Goal: Task Accomplishment & Management: Manage account settings

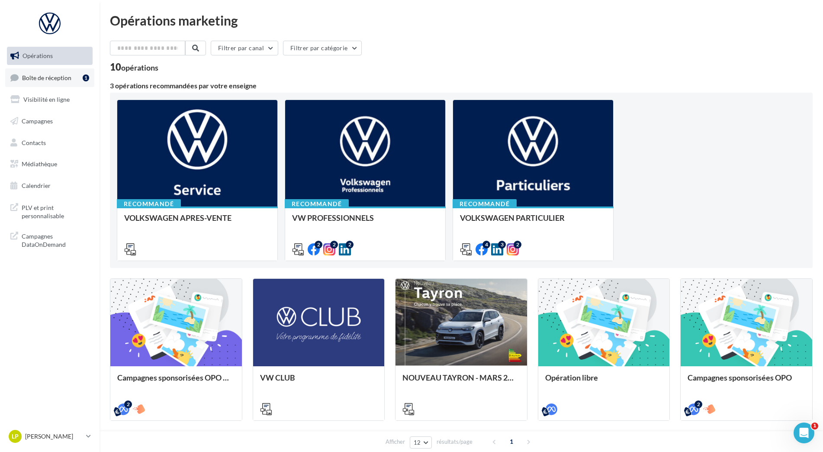
click at [51, 76] on span "Boîte de réception" at bounding box center [46, 77] width 49 height 7
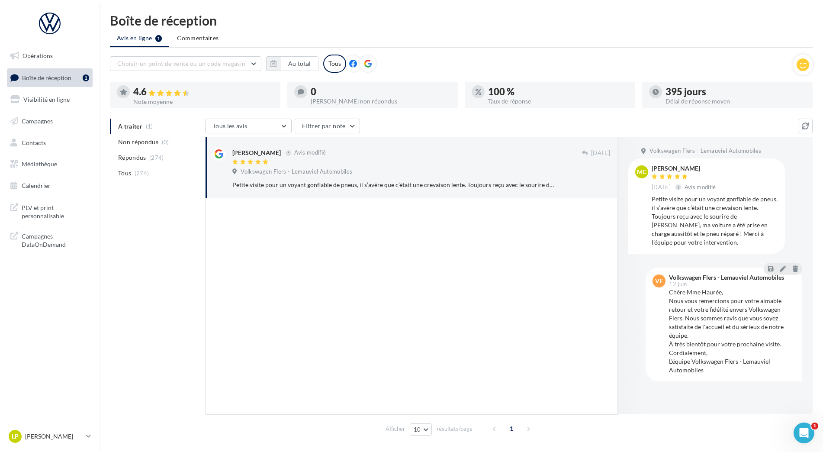
click at [136, 125] on ul "A traiter (1) Non répondus (0) Répondus (274) Tous (274)" at bounding box center [156, 150] width 92 height 62
click at [133, 125] on ul "A traiter (1) Non répondus (0) Répondus (274) Tous (274)" at bounding box center [156, 150] width 92 height 62
click at [131, 175] on li "Tous (274)" at bounding box center [156, 173] width 92 height 16
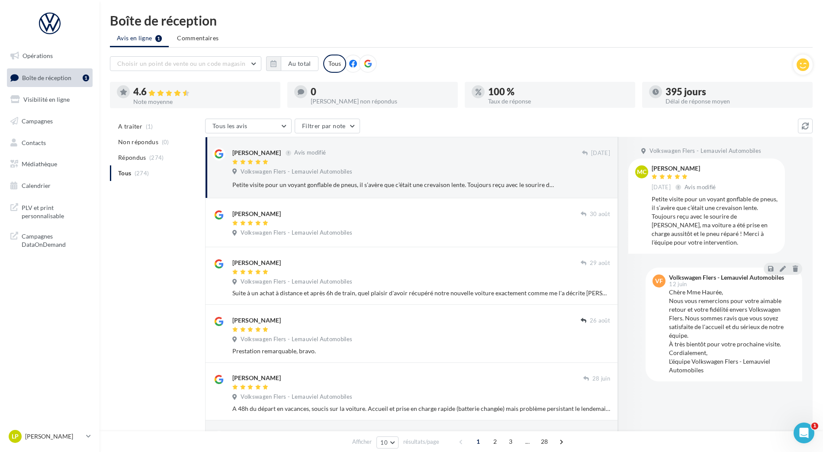
click at [129, 124] on span "A traiter" at bounding box center [130, 126] width 24 height 9
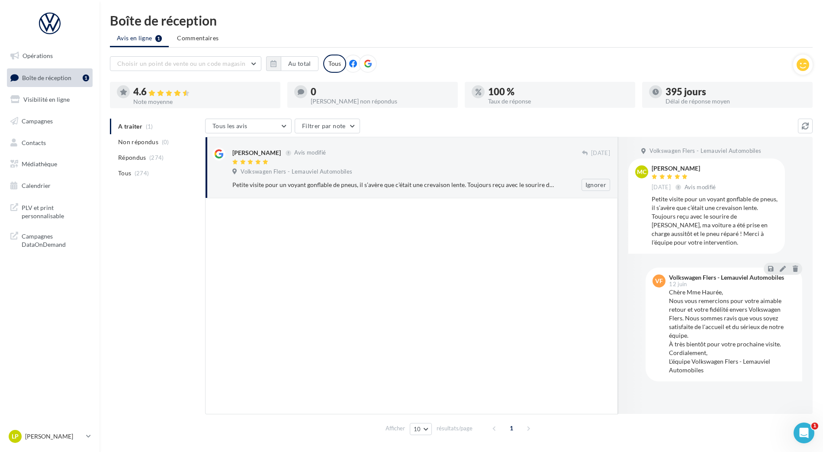
click at [406, 183] on div "Petite visite pour un voyant gonflable de pneus, il s’avère que c’était une cre…" at bounding box center [392, 184] width 321 height 9
click at [138, 42] on ul "Avis en ligne 1 Commentaires" at bounding box center [461, 38] width 702 height 17
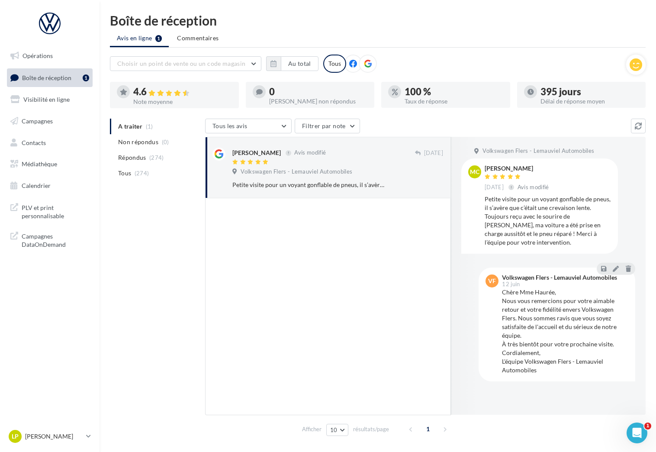
click at [136, 38] on ul "Avis en ligne 1 Commentaires" at bounding box center [377, 38] width 535 height 17
click at [138, 144] on span "Non répondus" at bounding box center [138, 142] width 40 height 9
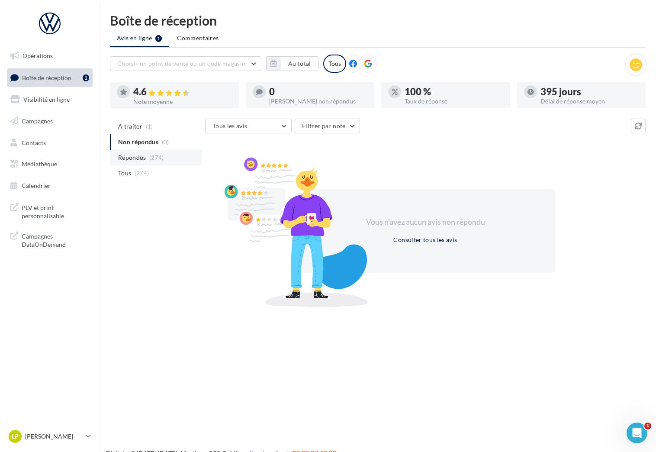
click at [141, 159] on span "Répondus" at bounding box center [132, 157] width 28 height 9
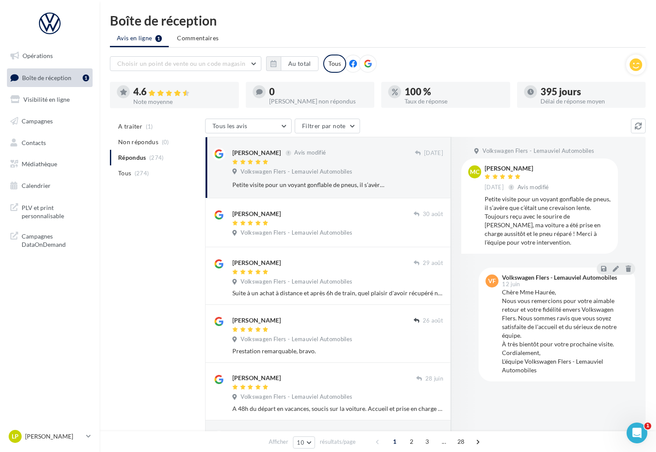
click at [137, 173] on span "(274)" at bounding box center [142, 173] width 15 height 7
click at [131, 127] on span "A traiter" at bounding box center [130, 126] width 24 height 9
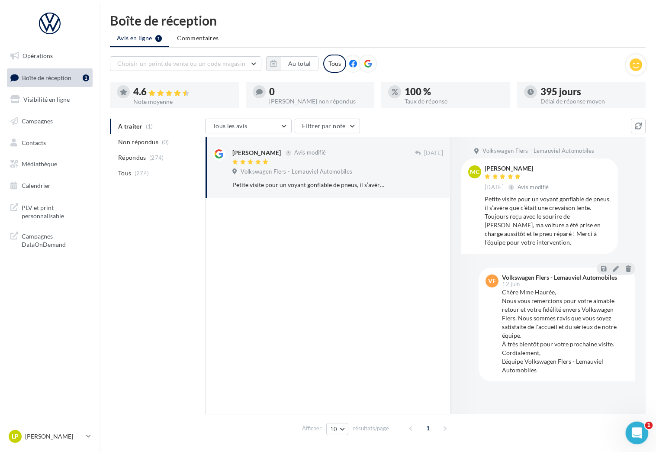
click at [639, 434] on icon "Ouvrir le Messenger Intercom" at bounding box center [635, 431] width 14 height 14
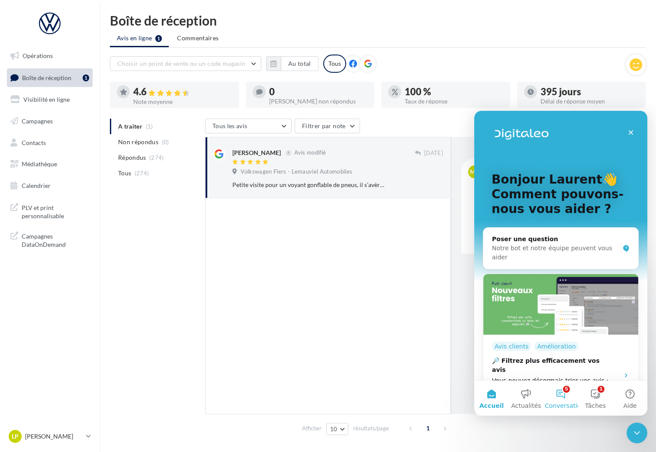
click at [562, 395] on button "5 Conversations" at bounding box center [560, 398] width 35 height 35
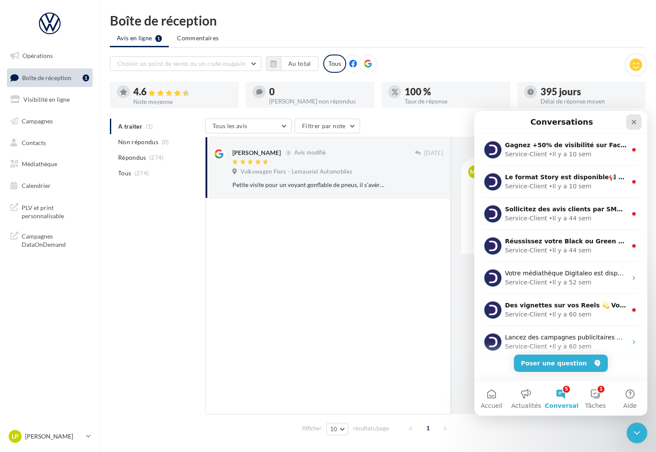
click at [637, 122] on icon "Fermer" at bounding box center [633, 122] width 7 height 7
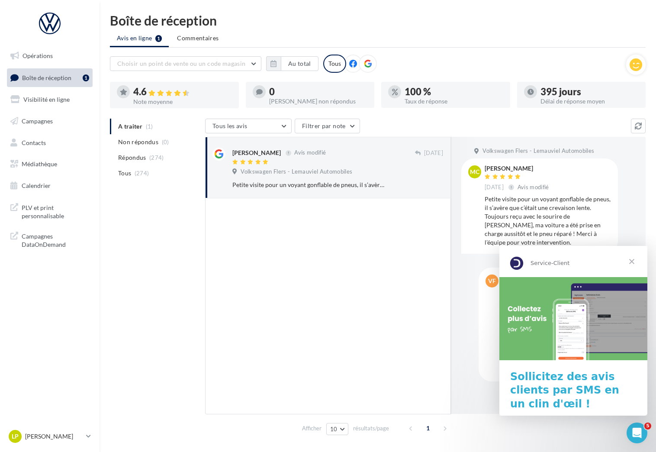
click at [631, 263] on span "Fermer" at bounding box center [631, 261] width 31 height 31
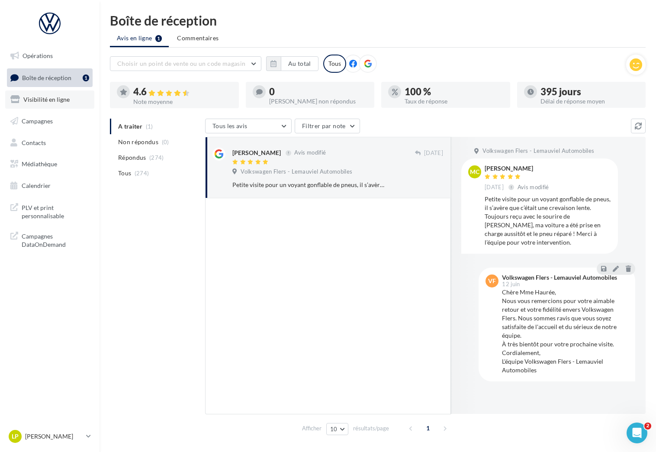
click at [28, 99] on span "Visibilité en ligne" at bounding box center [46, 99] width 46 height 7
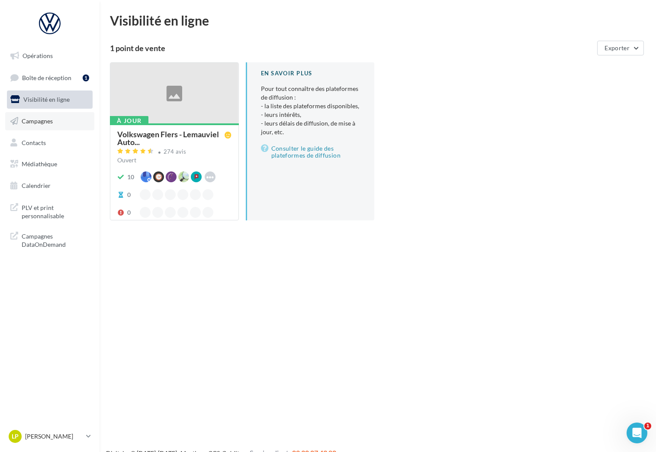
click at [38, 122] on span "Campagnes" at bounding box center [37, 120] width 31 height 7
